Goal: Check status: Check status

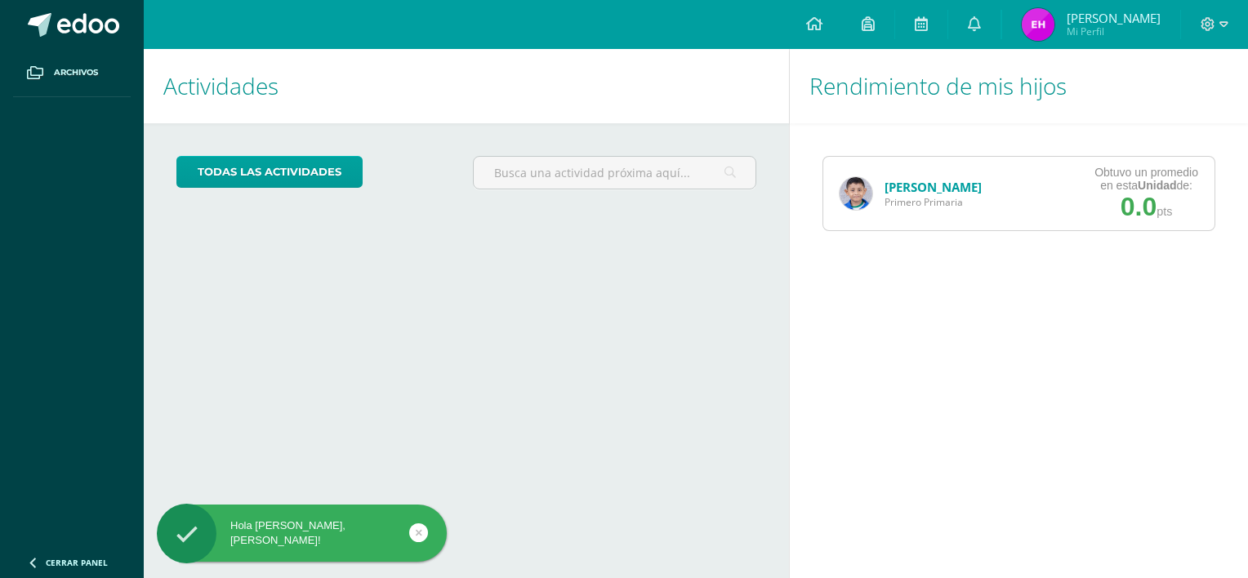
click at [921, 189] on link "[PERSON_NAME]" at bounding box center [932, 187] width 97 height 16
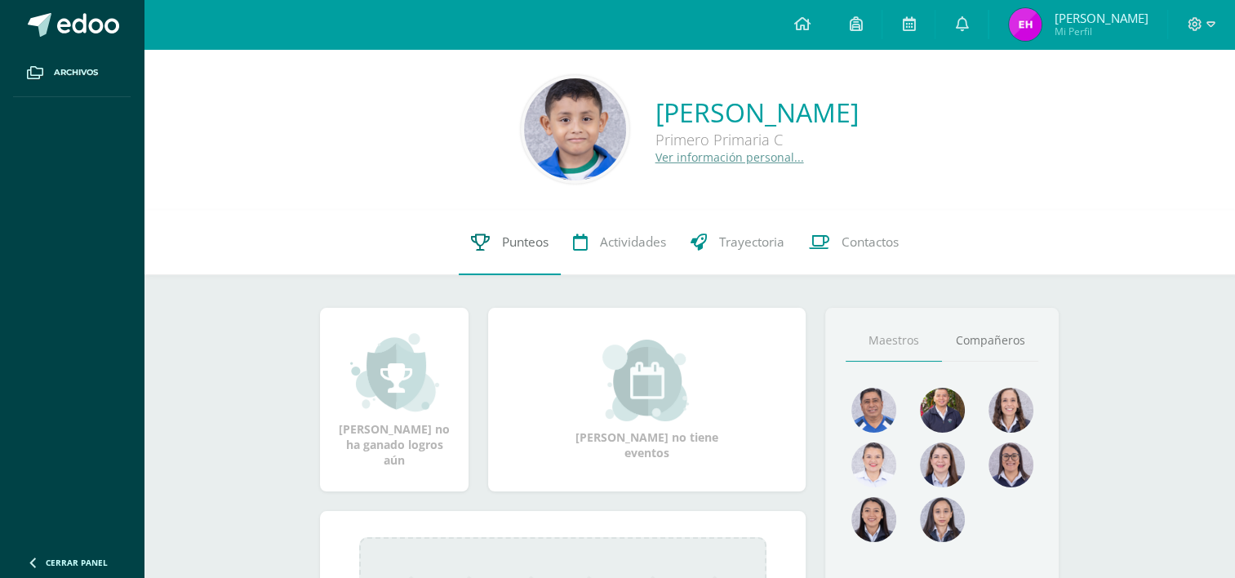
click at [518, 242] on span "Punteos" at bounding box center [525, 242] width 47 height 17
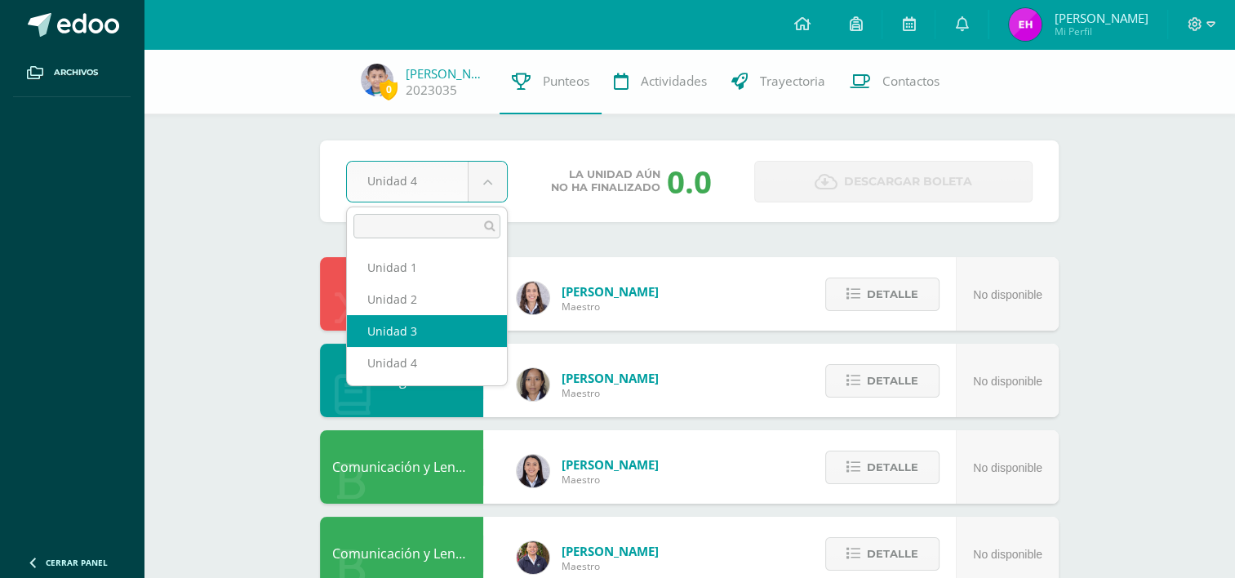
select select "Unidad 3"
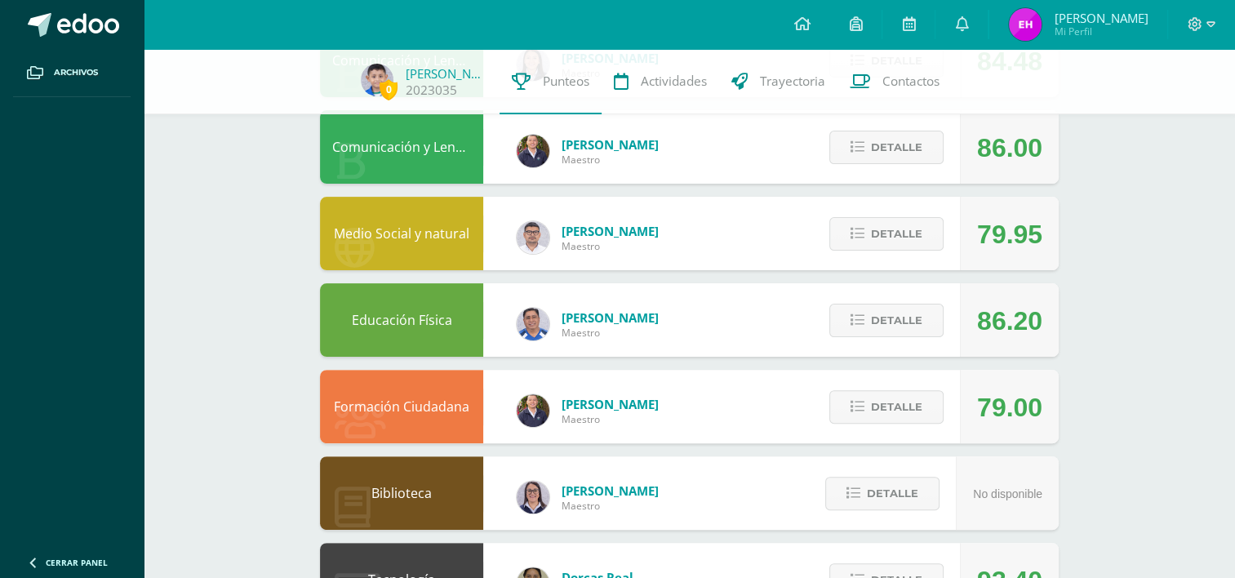
scroll to position [408, 0]
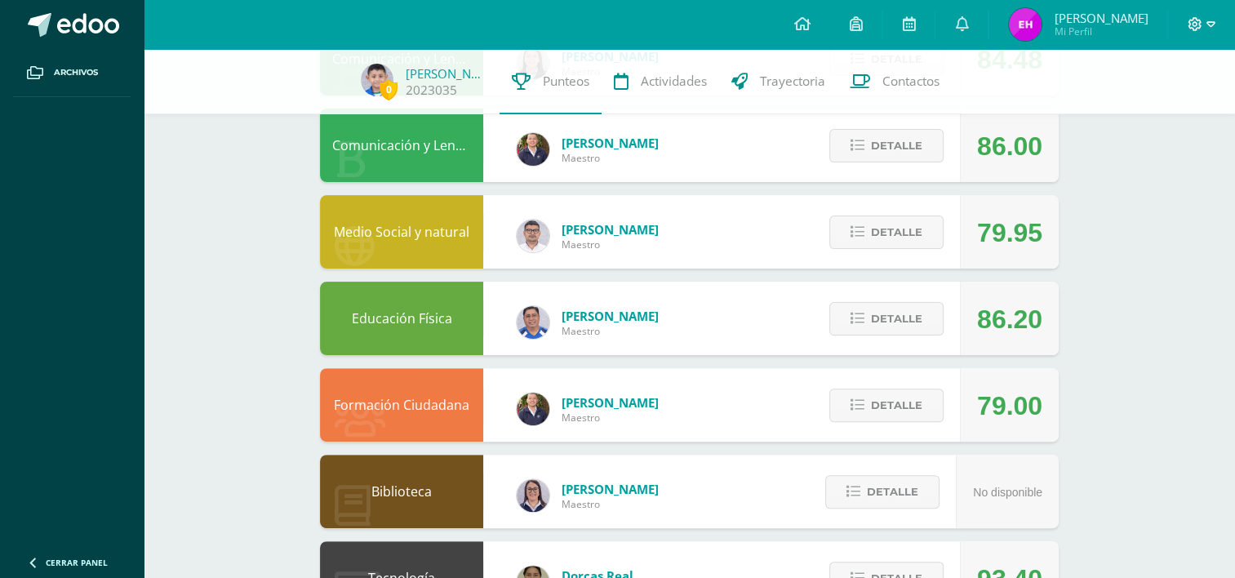
click at [1205, 24] on span at bounding box center [1202, 25] width 28 height 18
click at [1157, 118] on span "Cerrar sesión" at bounding box center [1159, 112] width 73 height 16
